Goal: Find specific fact: Find specific fact

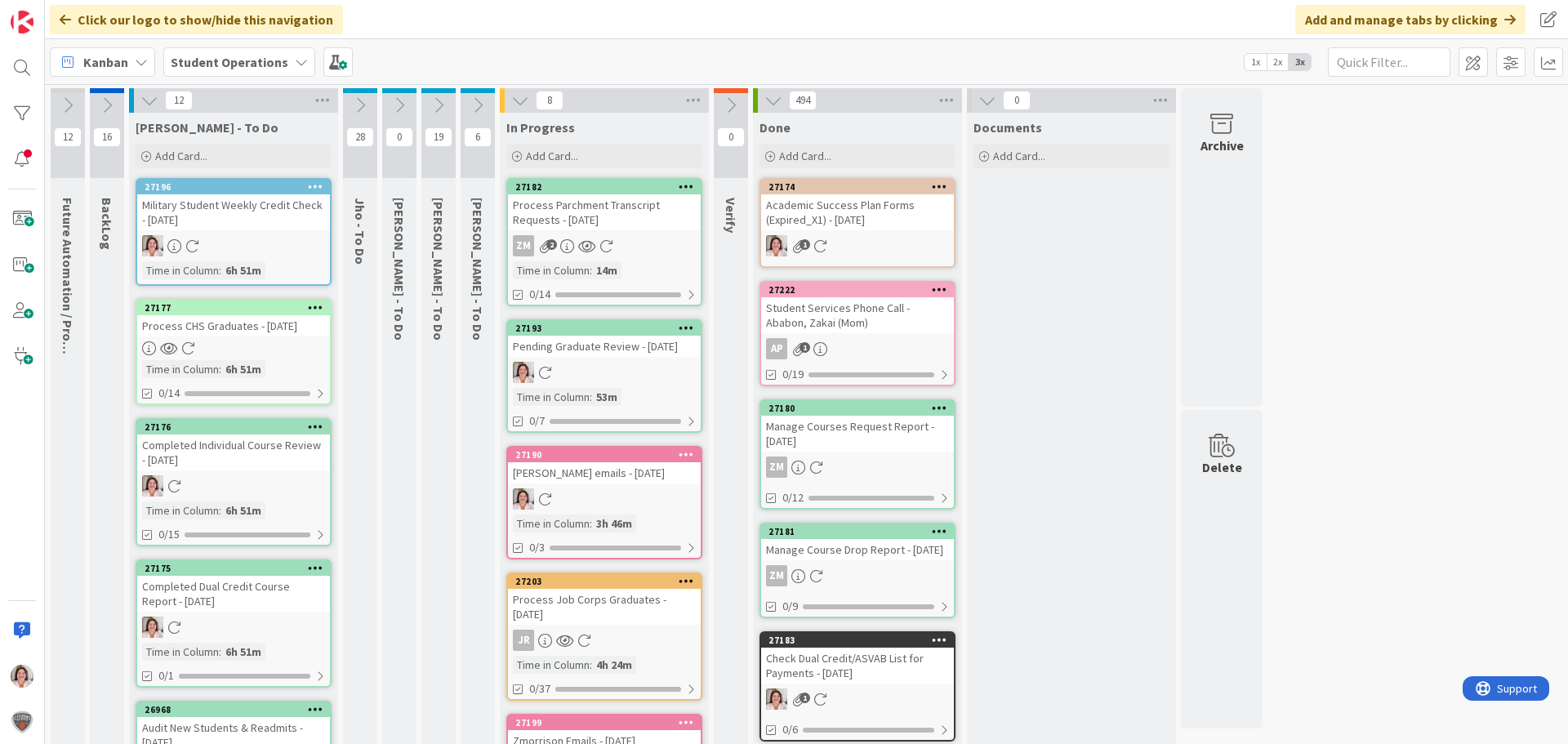
click at [619, 383] on div at bounding box center [604, 372] width 192 height 21
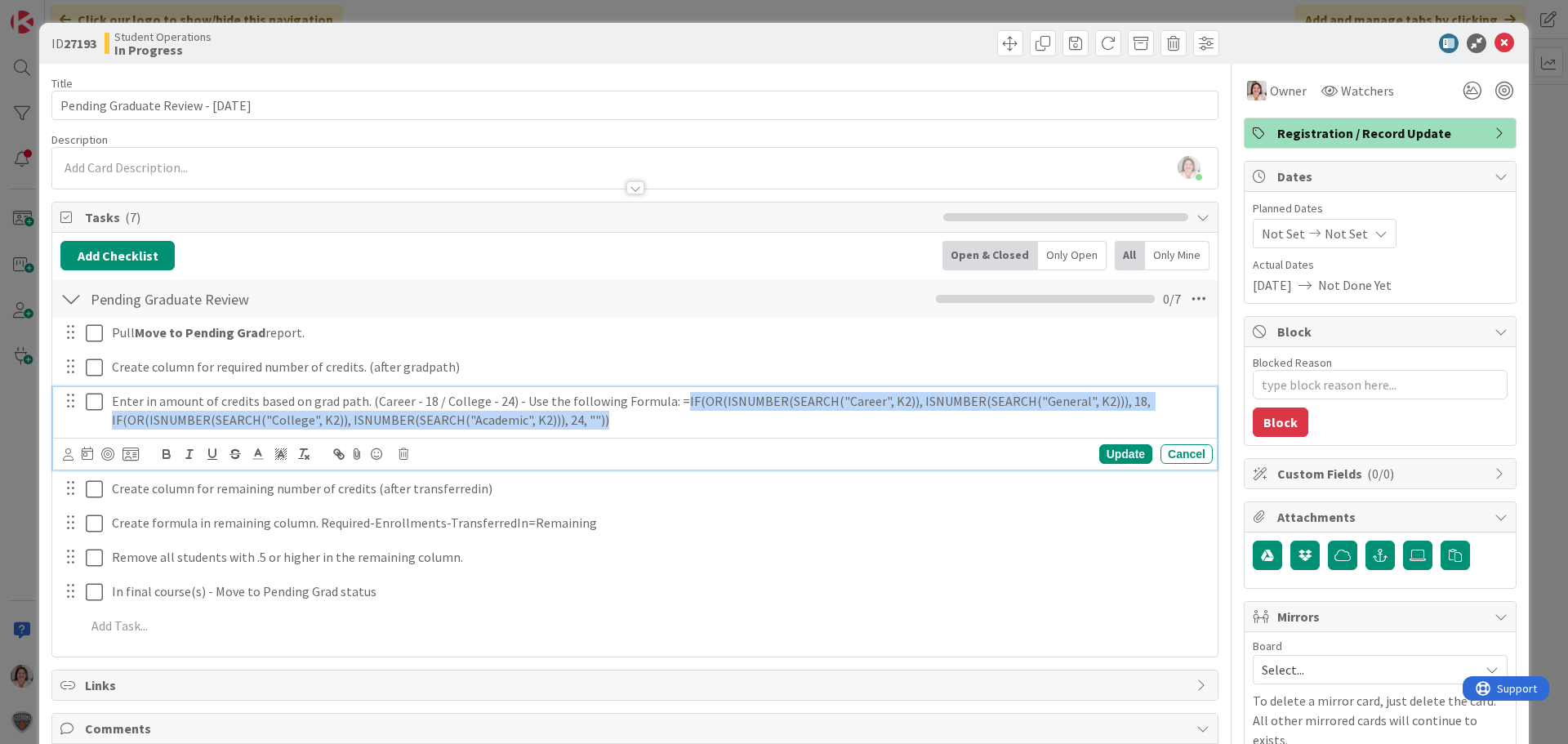
drag, startPoint x: 610, startPoint y: 421, endPoint x: 669, endPoint y: 400, distance: 62.6
click at [669, 400] on p "Enter in amount of credits based on grad path. (Career - 18 / College - 24) - U…" at bounding box center [659, 409] width 1094 height 37
copy p "IF(OR(ISNUMBER(SEARCH("Career", K2)), ISNUMBER(SEARCH("General", K2))), 18, IF(…"
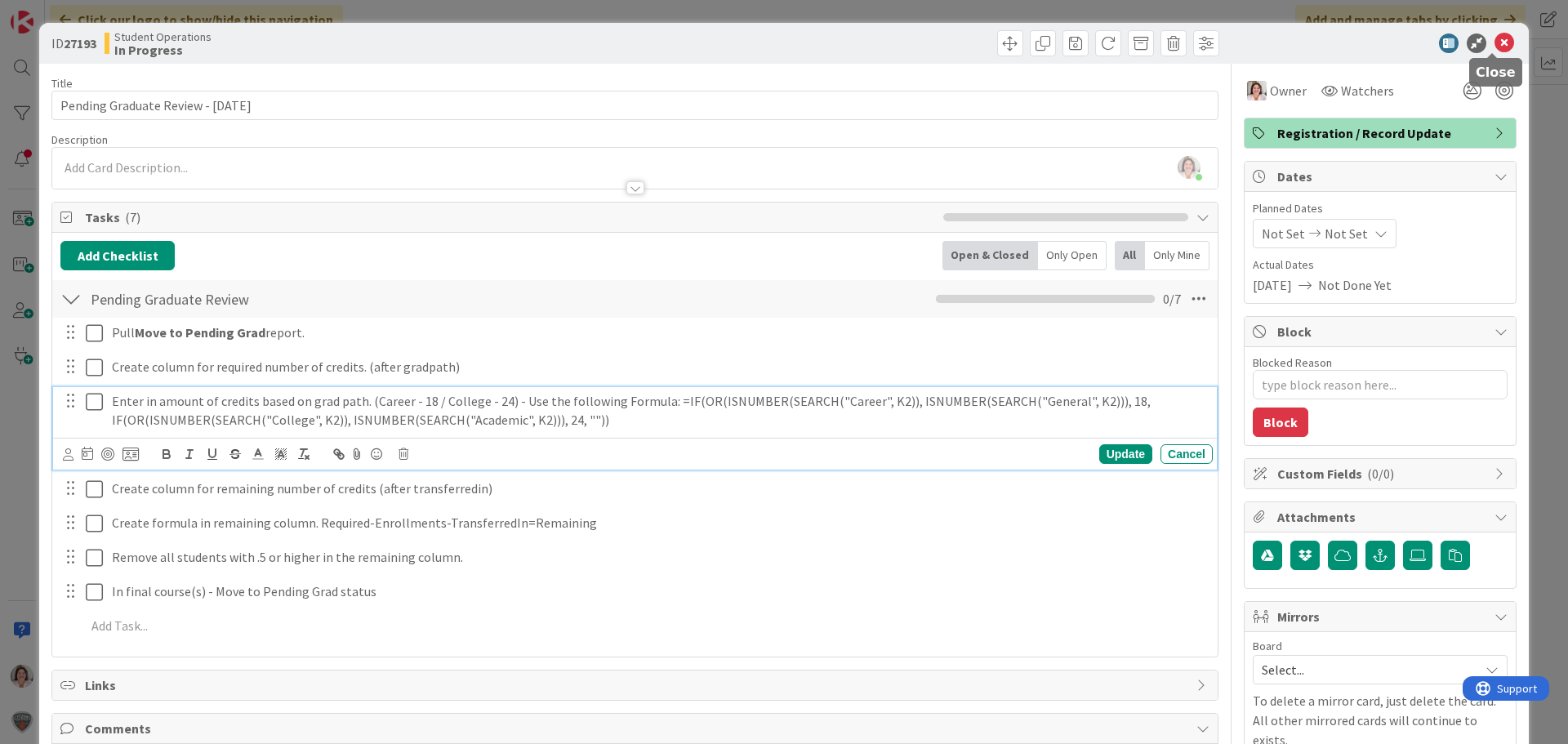
click at [1494, 38] on icon at bounding box center [1504, 43] width 20 height 20
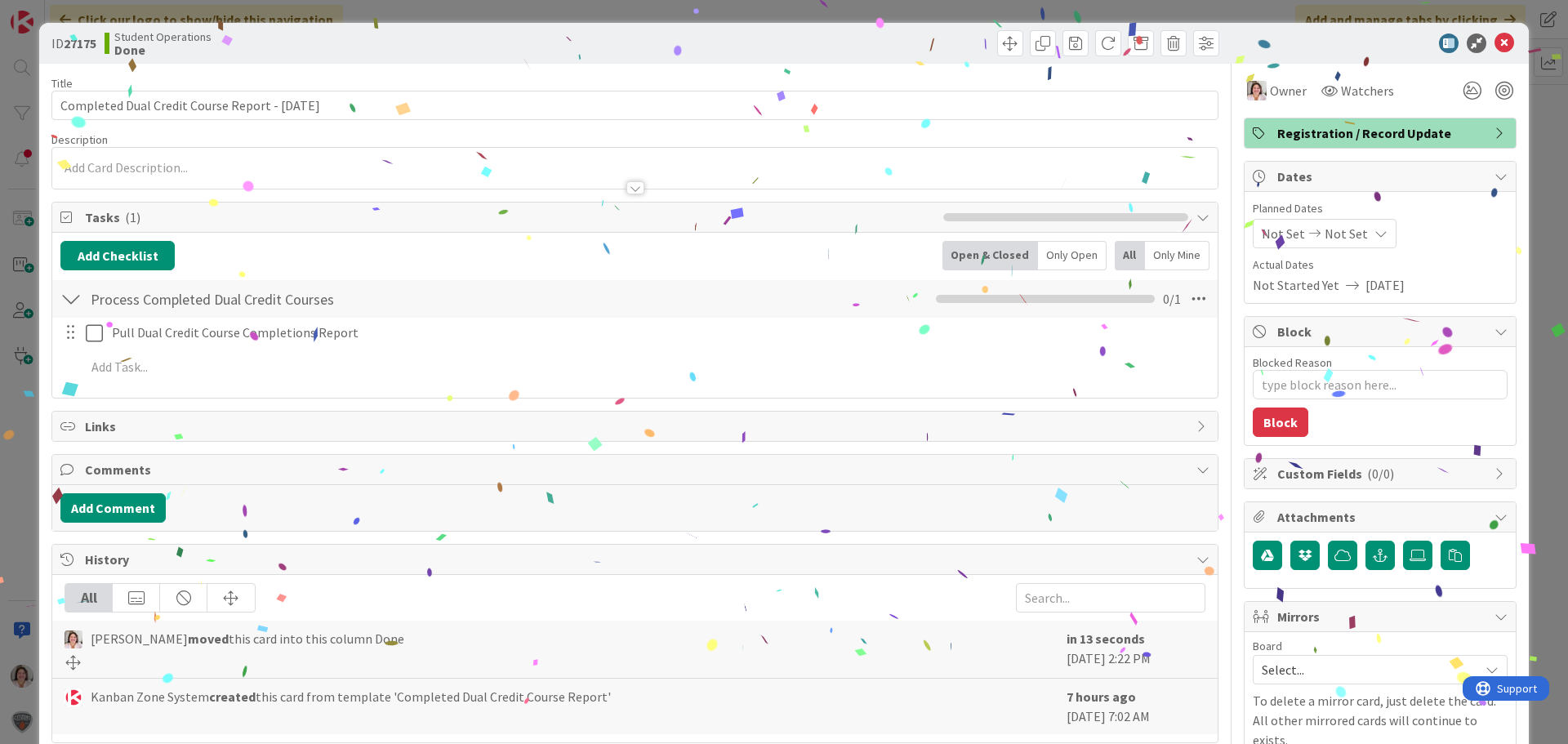
type textarea "x"
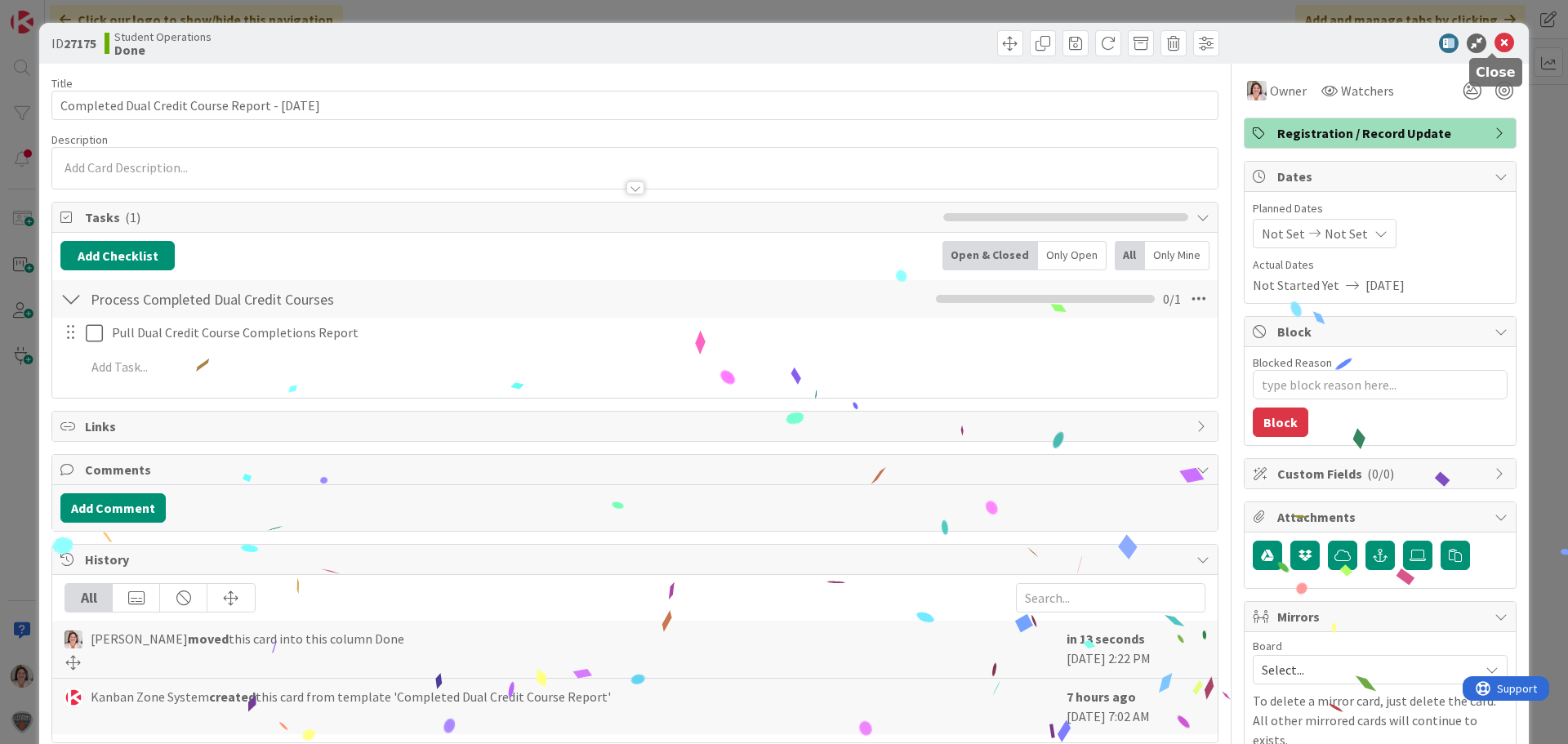
click at [1494, 40] on icon at bounding box center [1504, 43] width 20 height 20
